Goal: Navigation & Orientation: Understand site structure

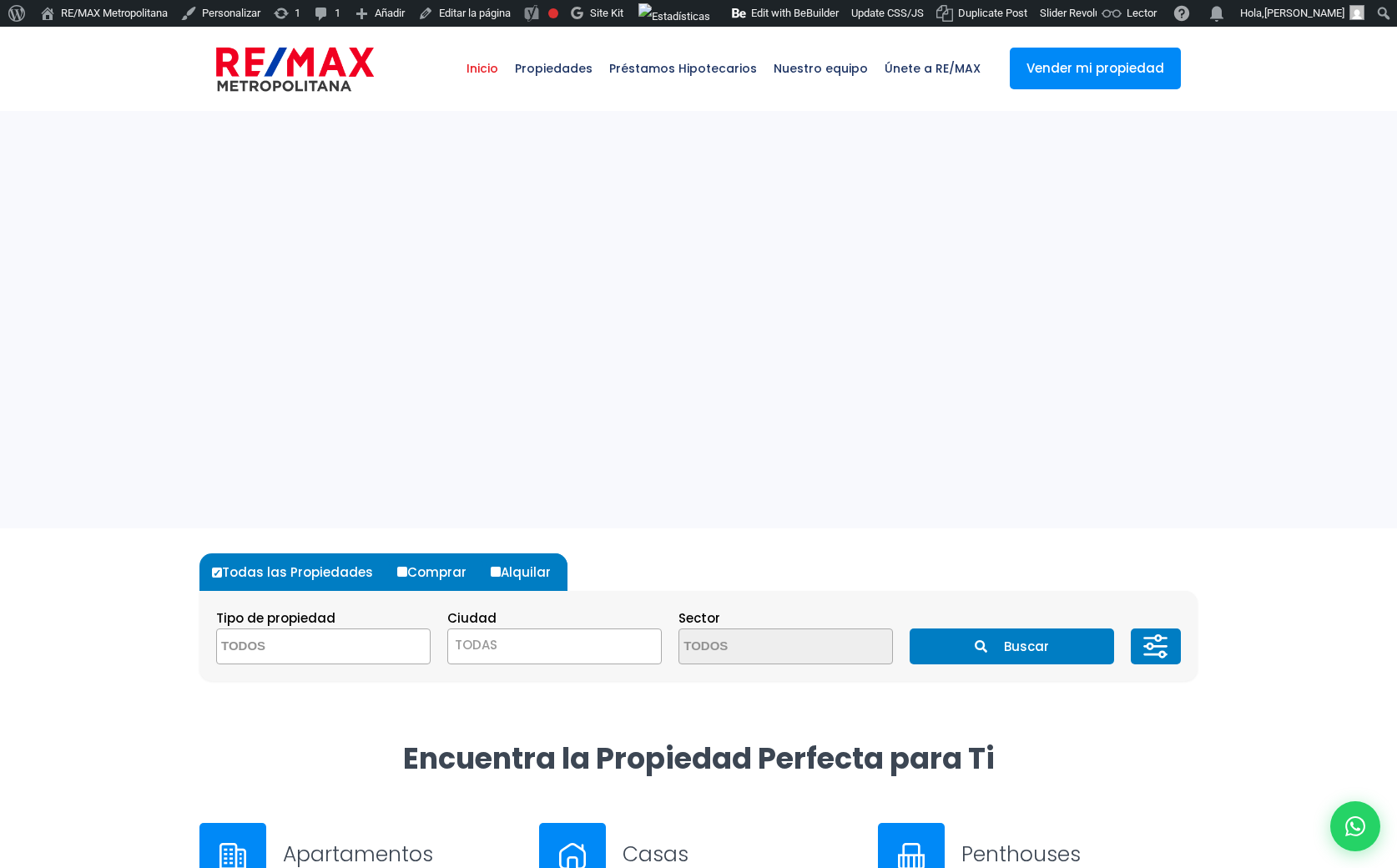
select select
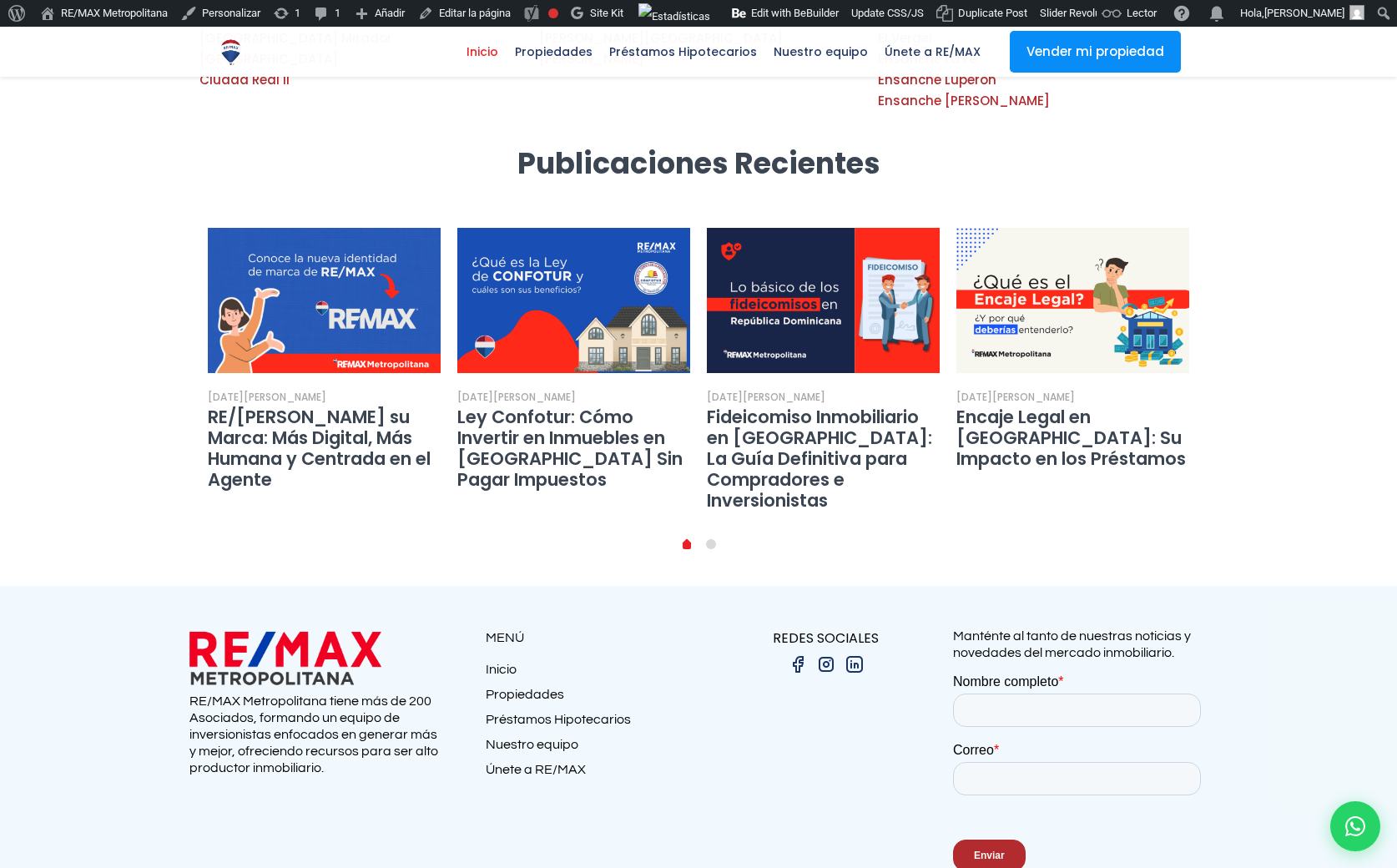
scroll to position [3005, 0]
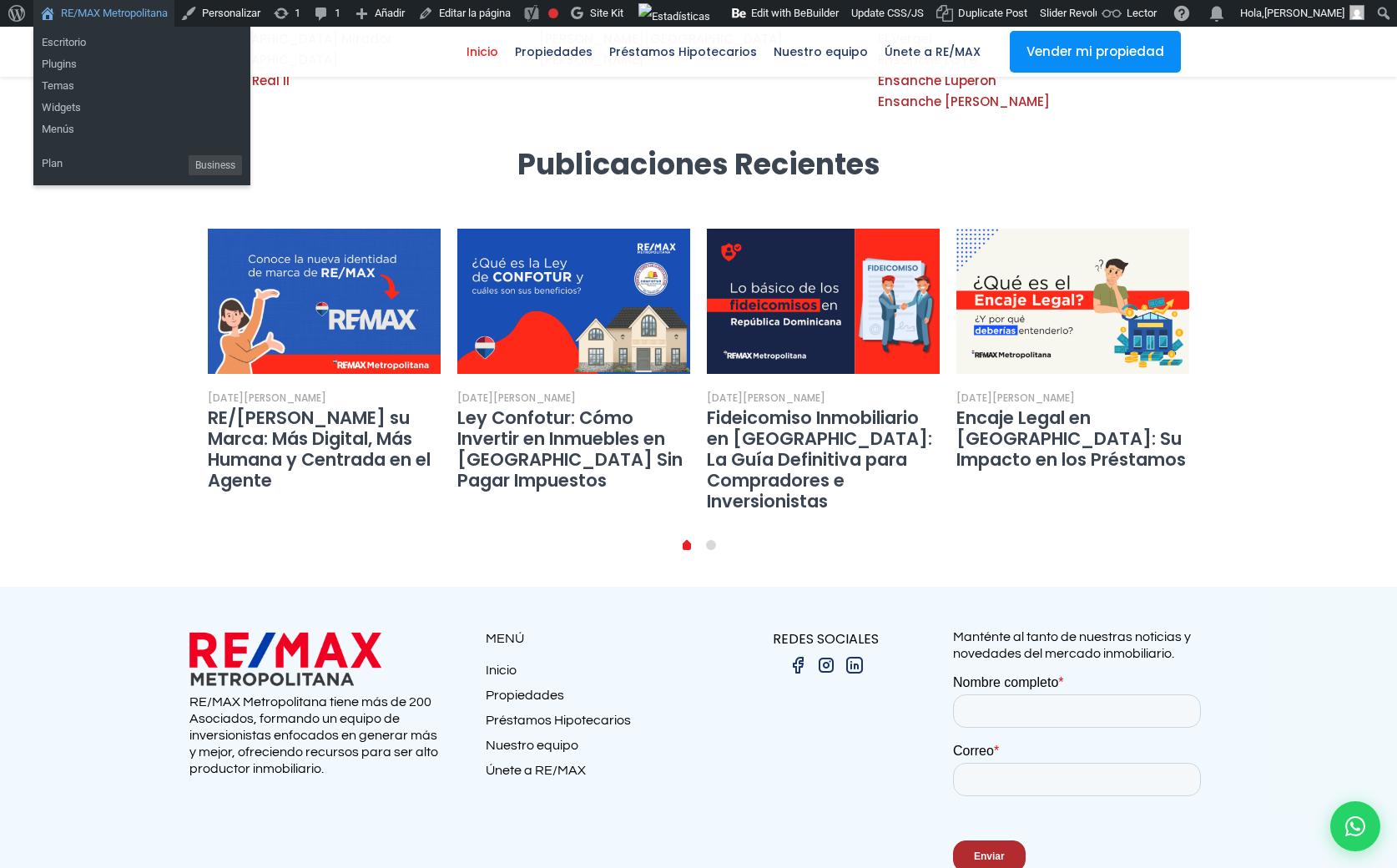
click at [127, 16] on link "RE/MAX Metropolitana" at bounding box center [103, 13] width 141 height 27
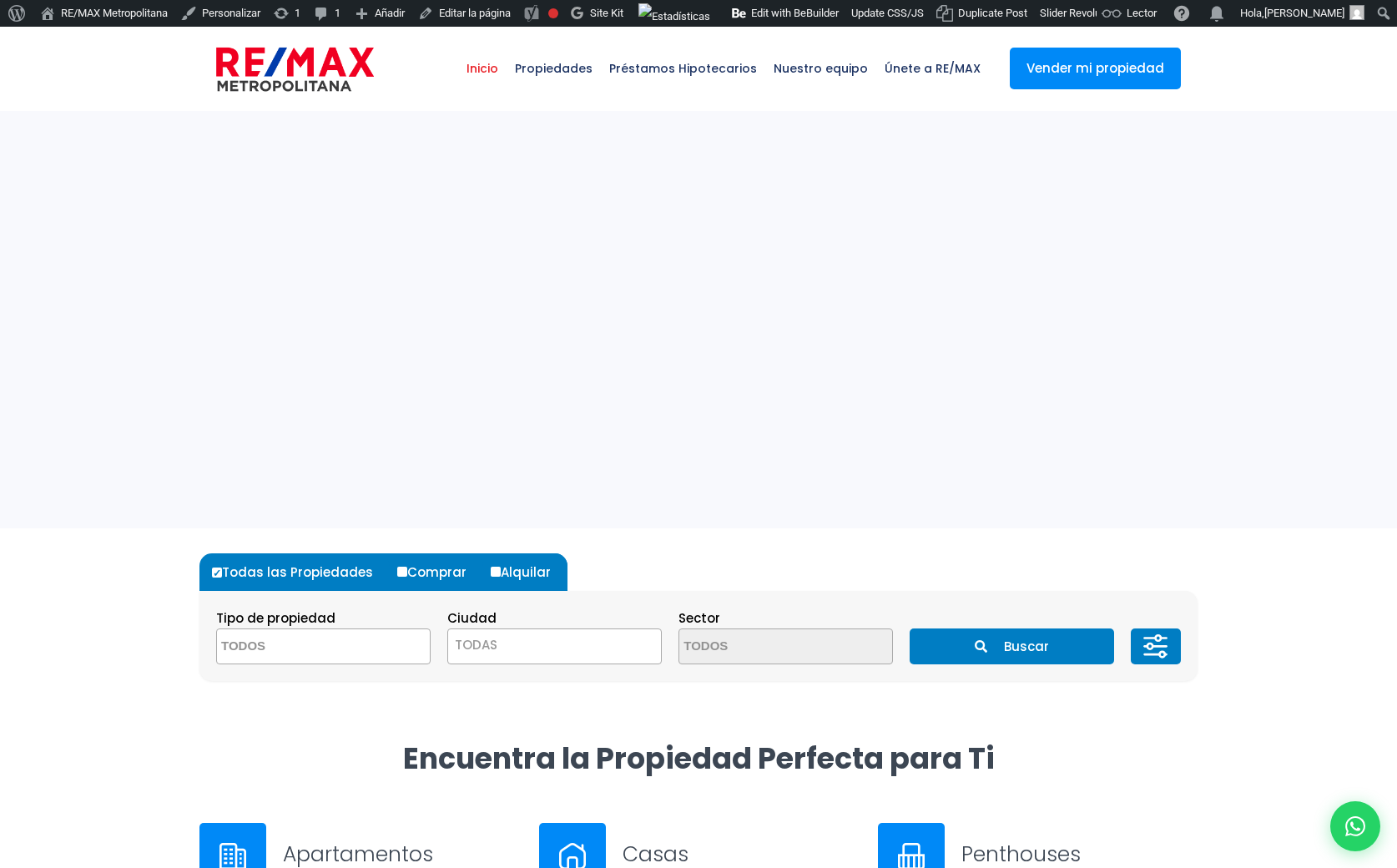
select select
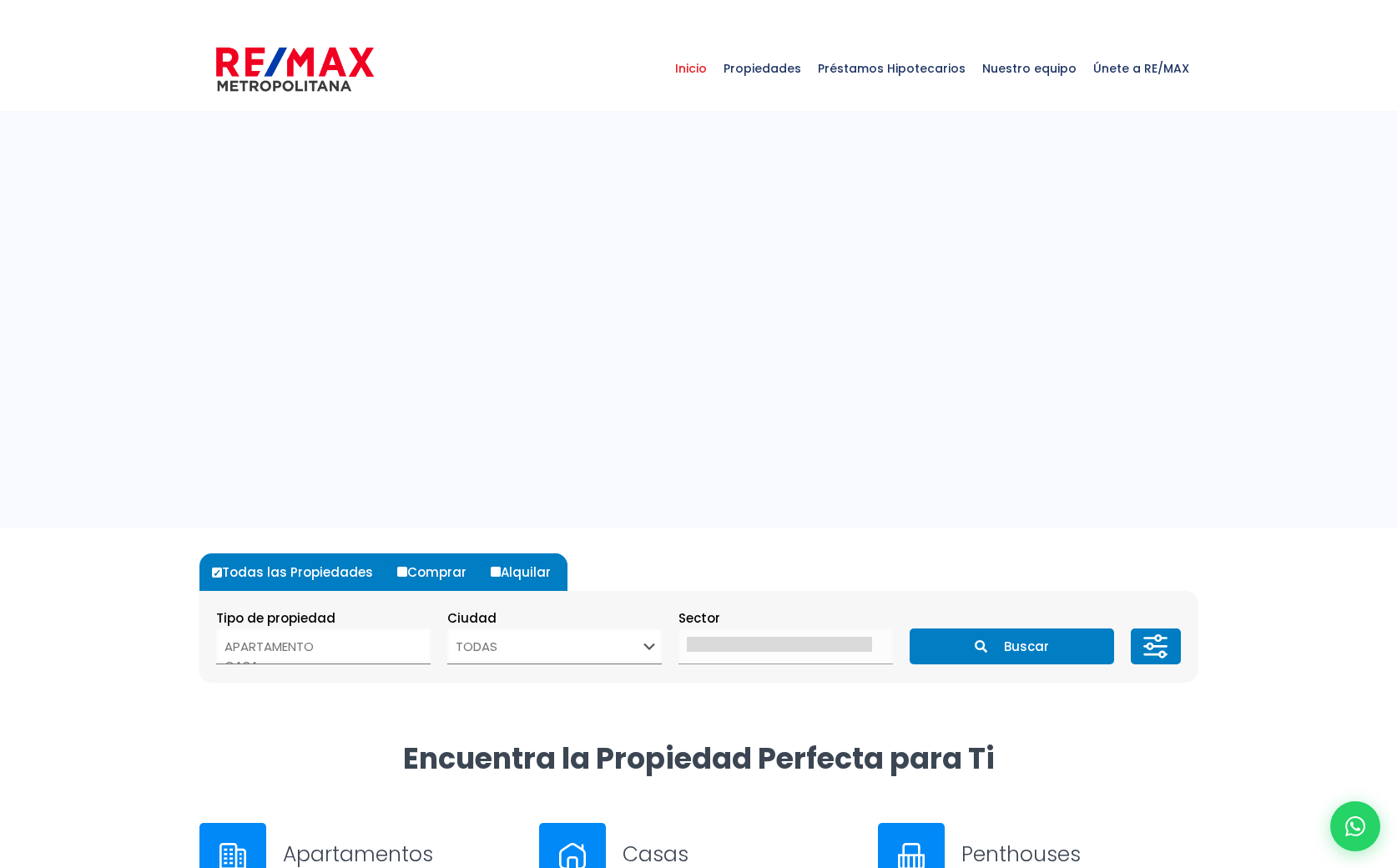
select select
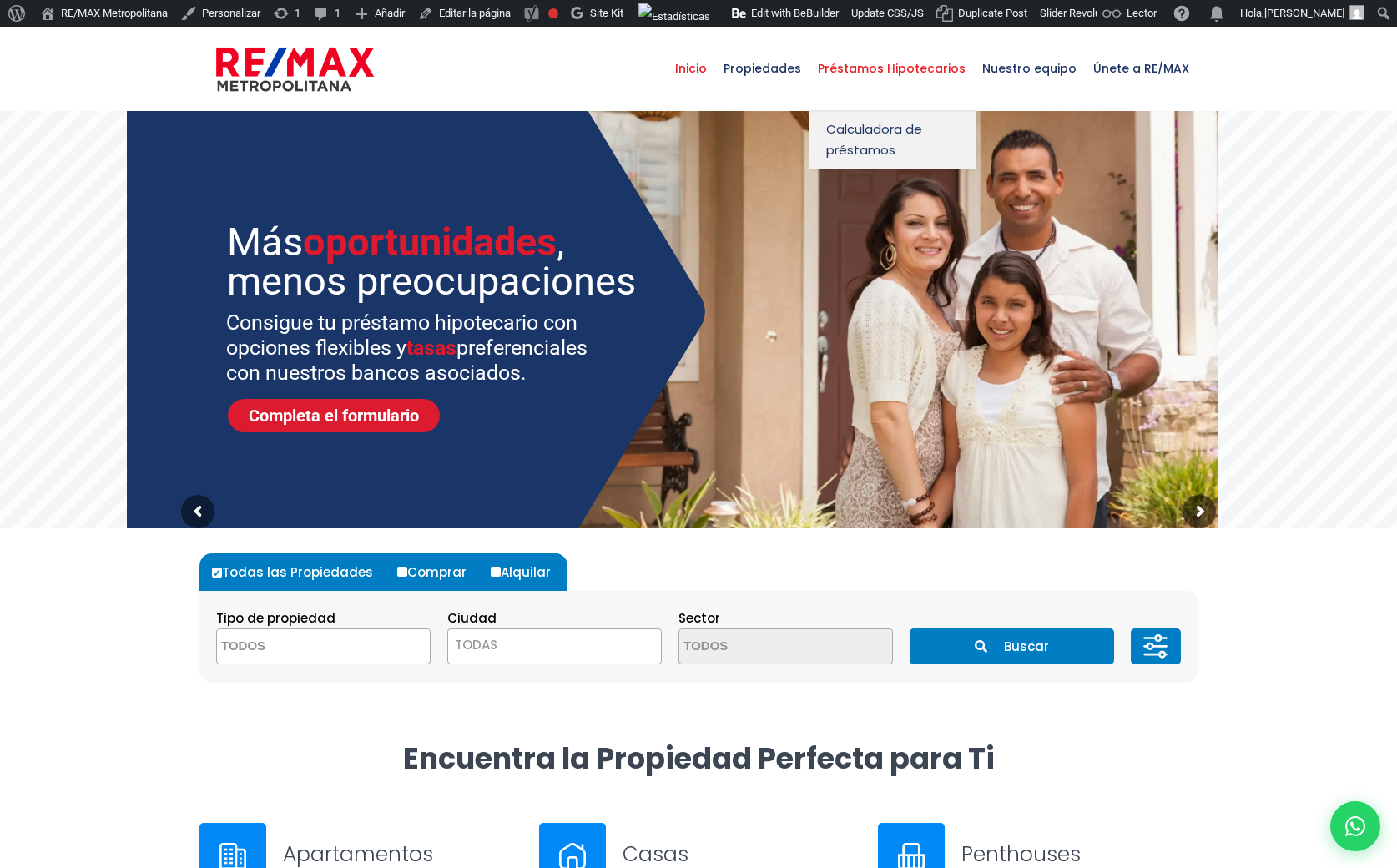
click at [875, 60] on span "Préstamos Hipotecarios" at bounding box center [892, 68] width 165 height 50
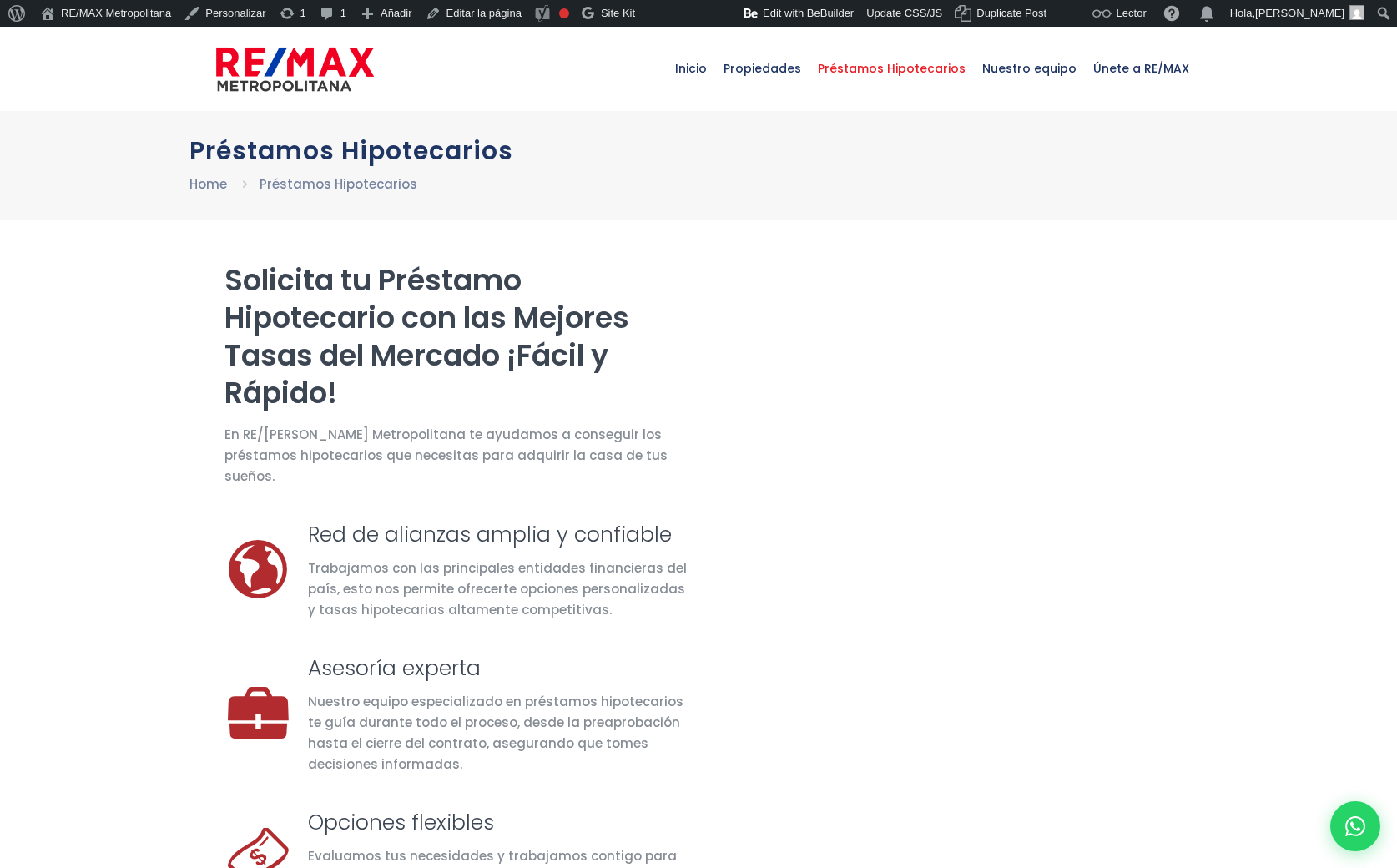
select select "DO"
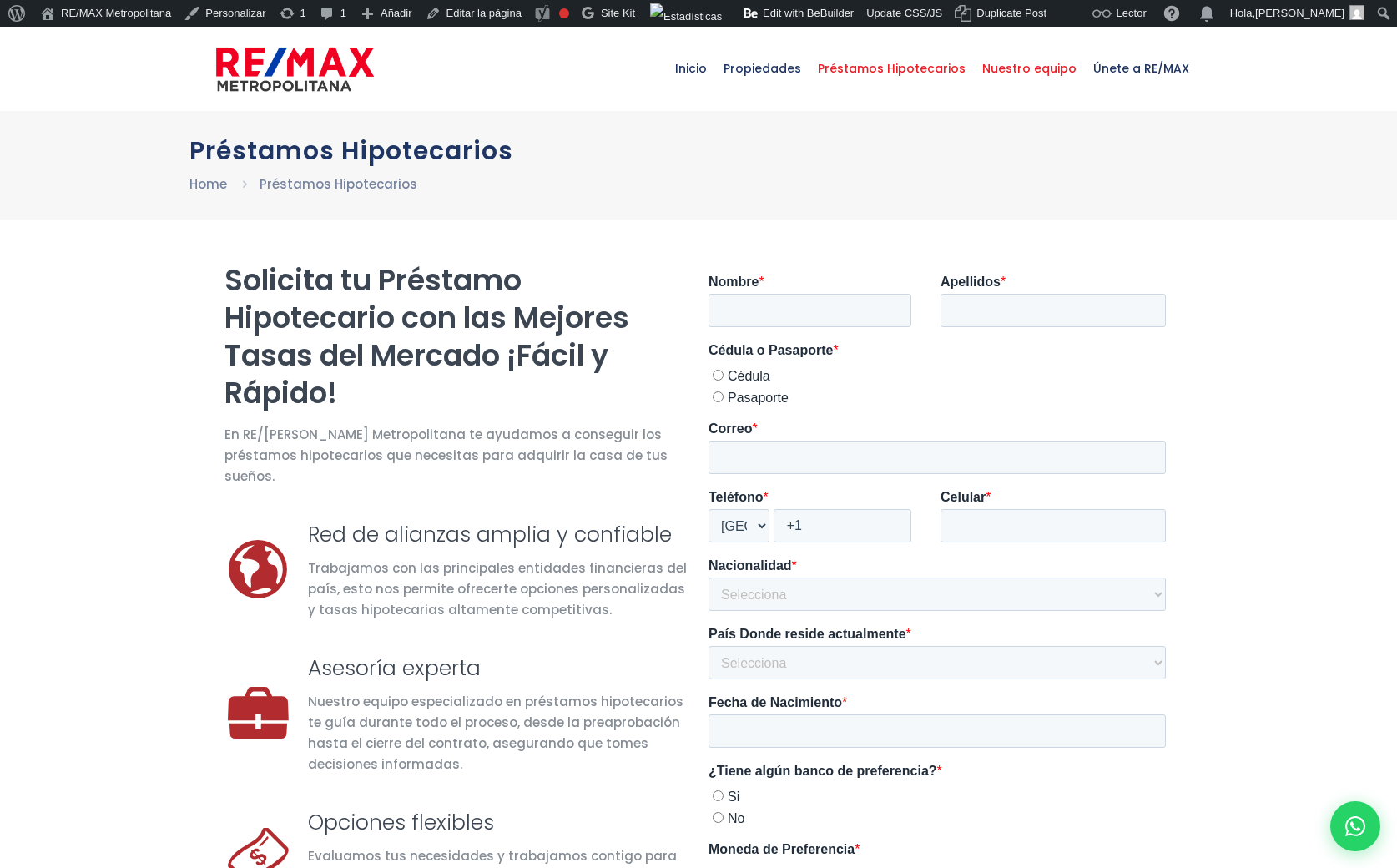
click at [1025, 70] on span "Nuestro equipo" at bounding box center [1028, 68] width 111 height 50
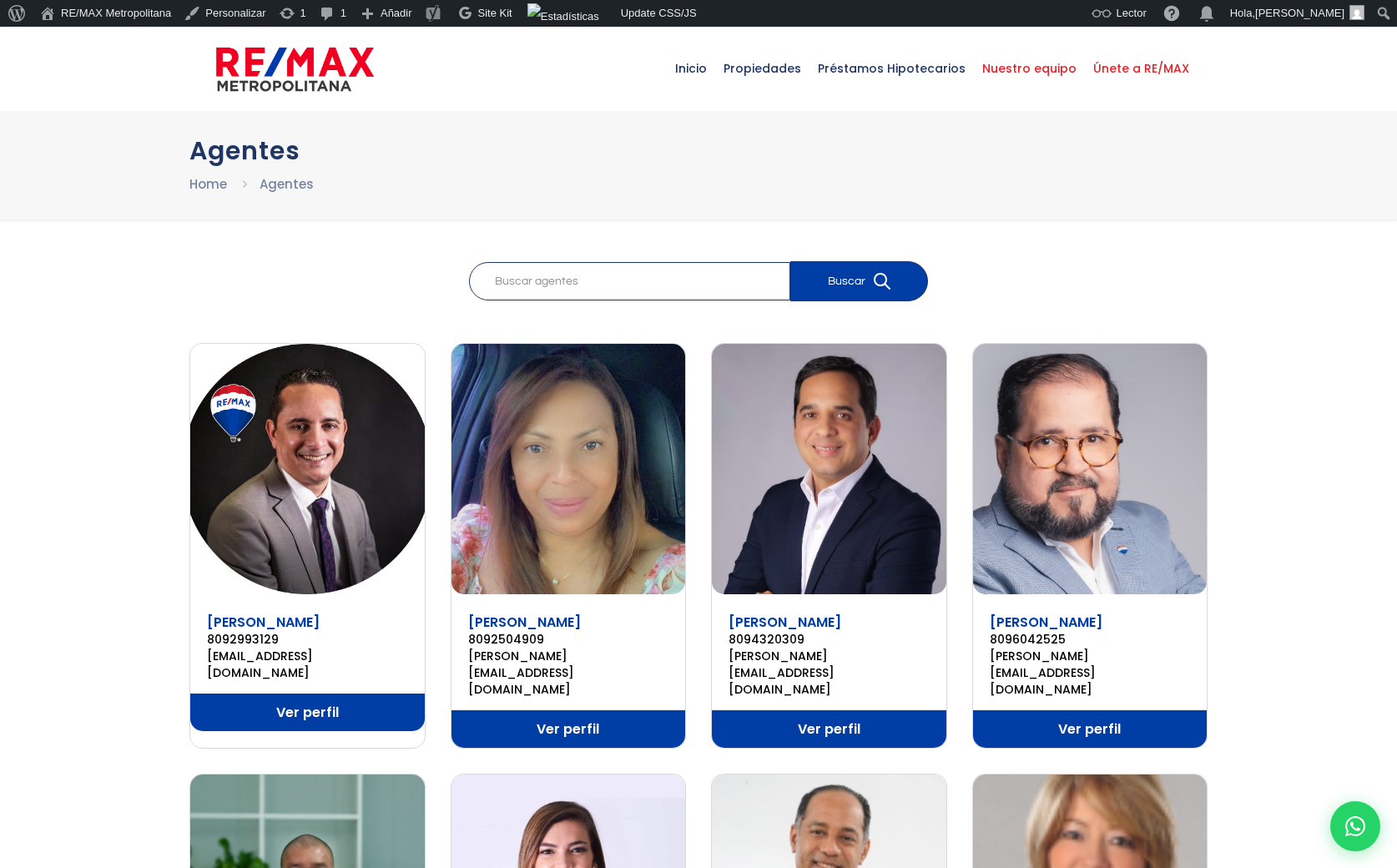
click at [1138, 66] on span "Únete a RE/MAX" at bounding box center [1141, 68] width 113 height 50
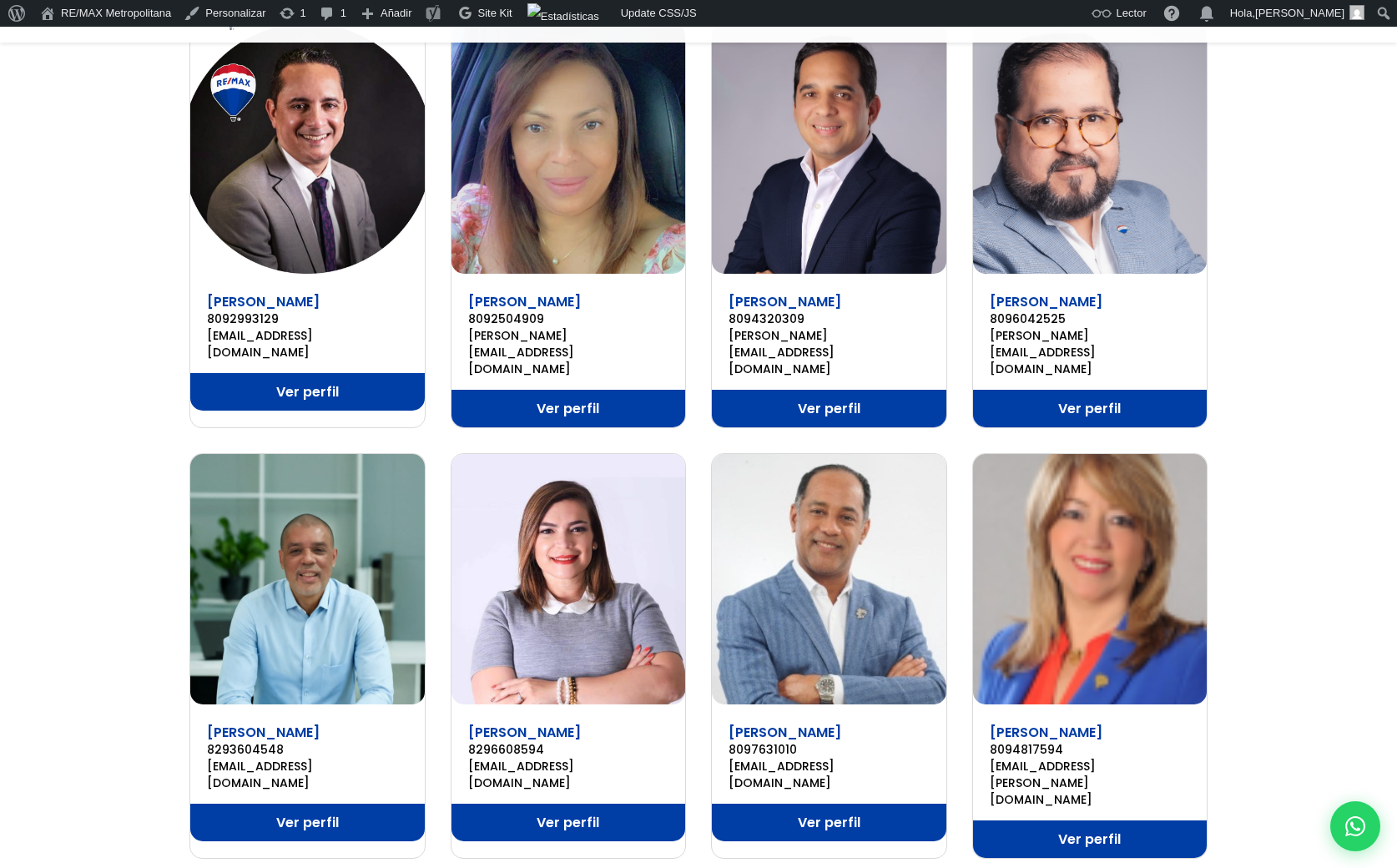
scroll to position [369, 0]
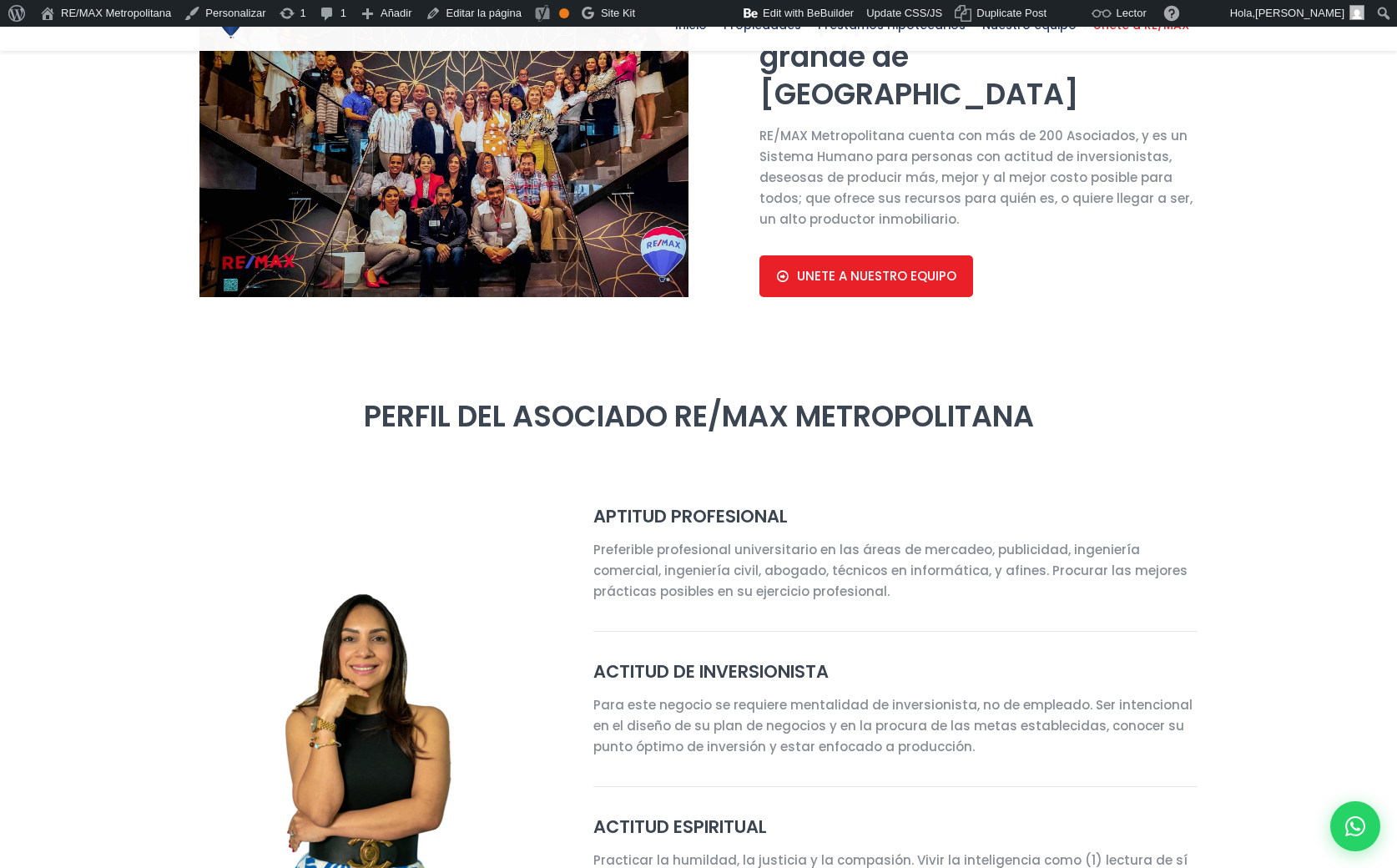
select select "DO"
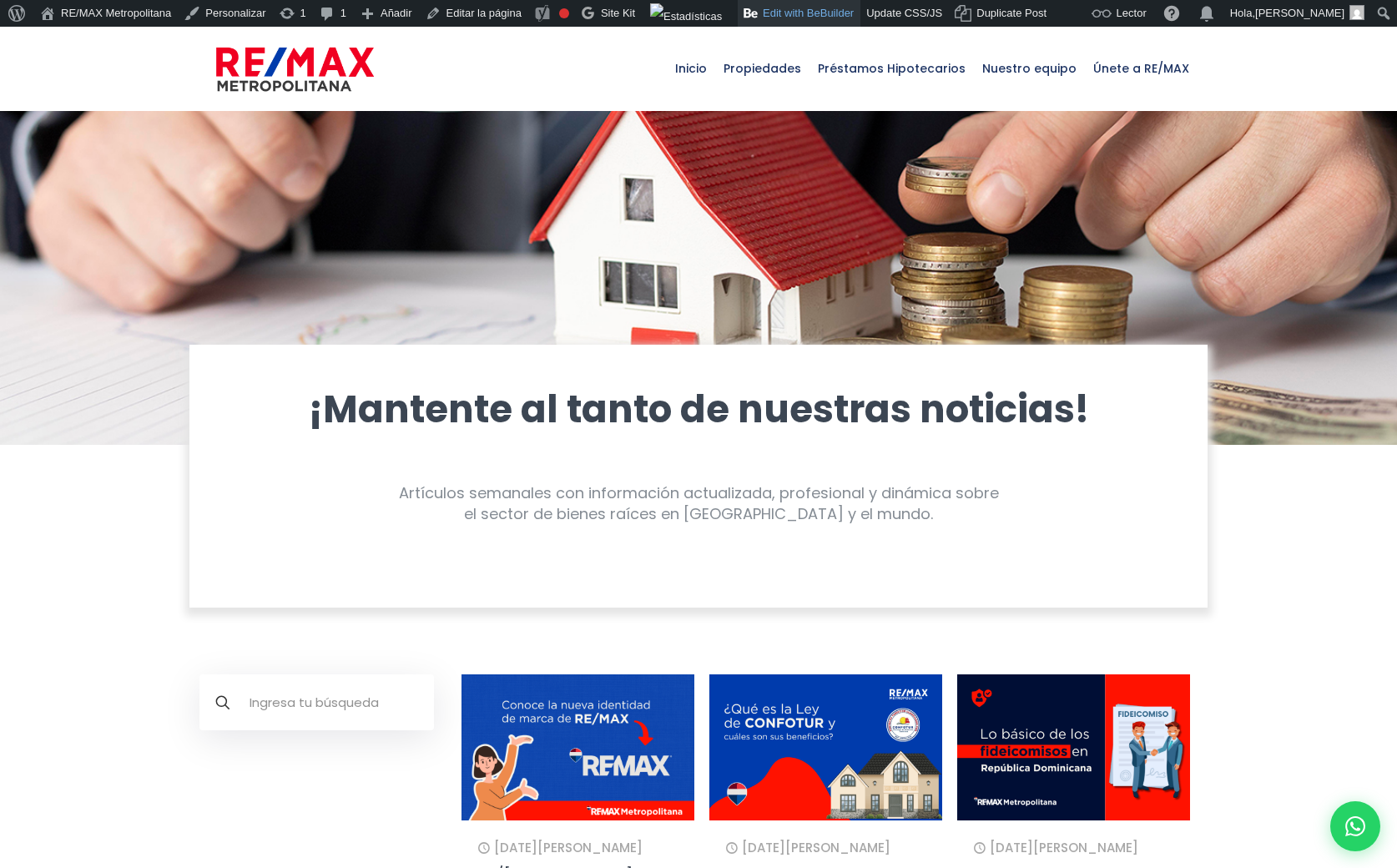
click at [794, 7] on link "Edit with BeBuilder" at bounding box center [799, 13] width 123 height 27
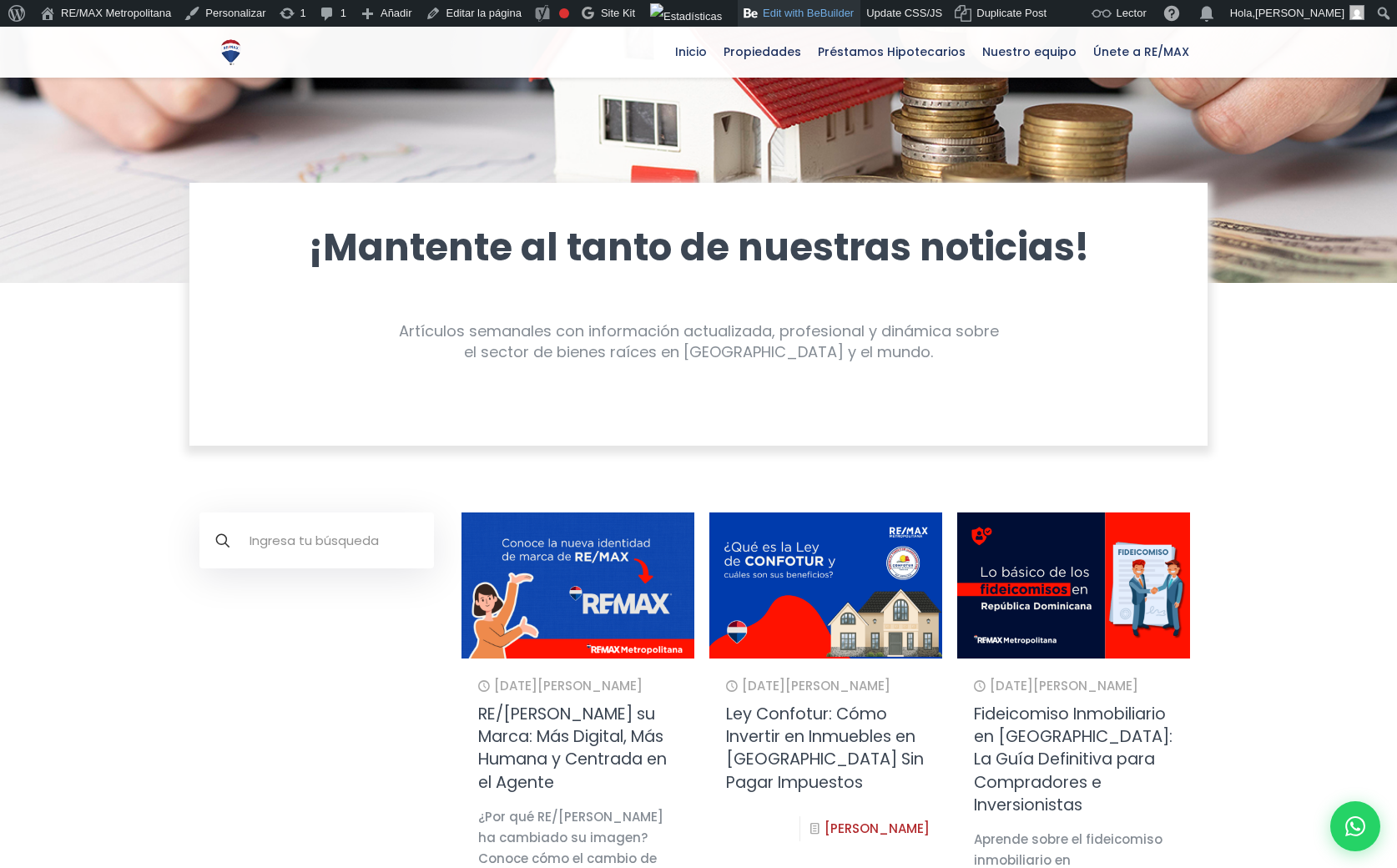
scroll to position [135, 0]
